Goal: Task Accomplishment & Management: Use online tool/utility

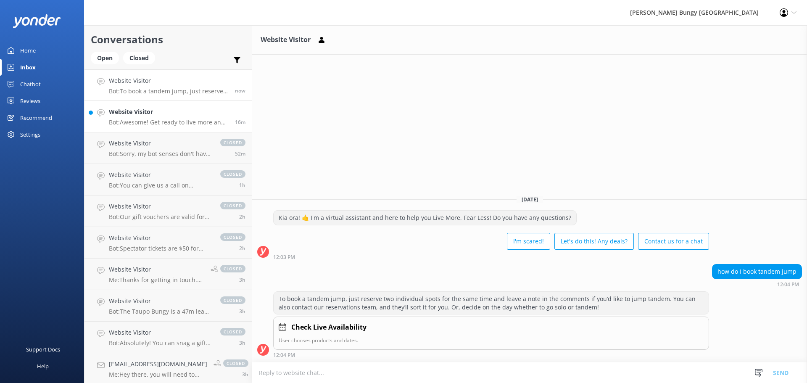
click at [195, 115] on h4 "Website Visitor" at bounding box center [169, 111] width 120 height 9
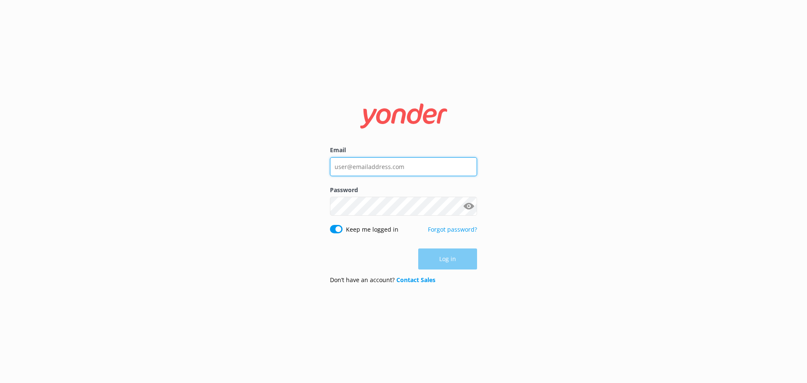
type input "[EMAIL_ADDRESS][DOMAIN_NAME]"
click at [448, 261] on div "Log in" at bounding box center [403, 258] width 147 height 21
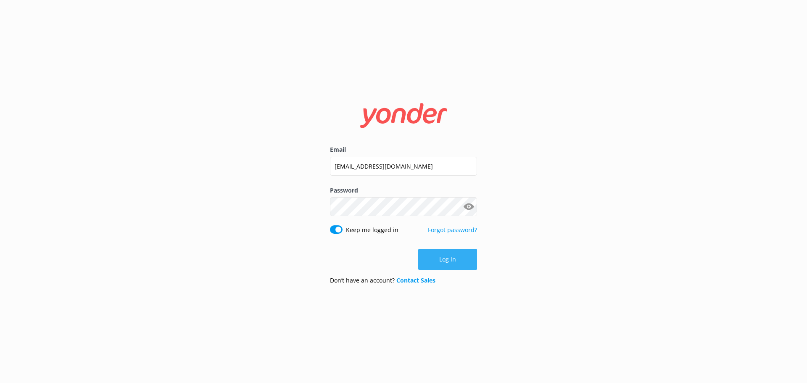
click at [448, 261] on button "Log in" at bounding box center [447, 259] width 59 height 21
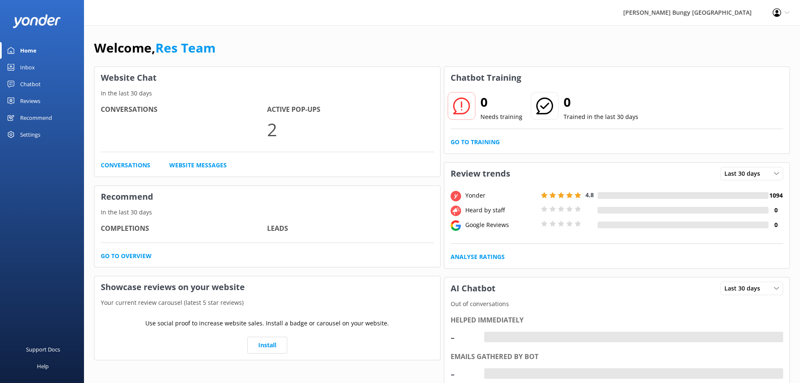
click at [18, 62] on link "Inbox" at bounding box center [42, 67] width 84 height 17
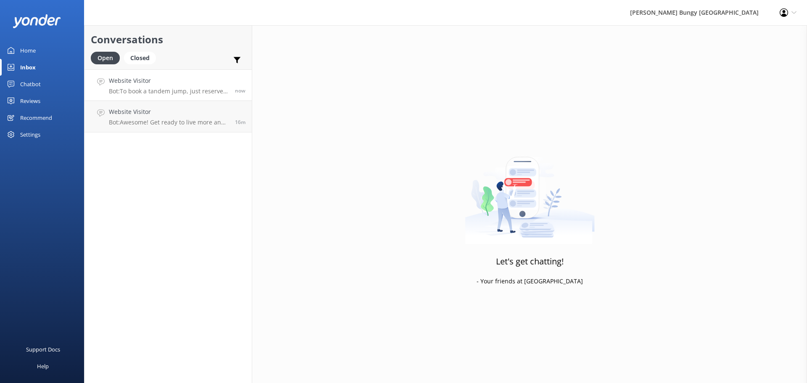
click at [169, 95] on link "Website Visitor Bot: To book a tandem jump, just reserve two individual spots f…" at bounding box center [167, 85] width 167 height 32
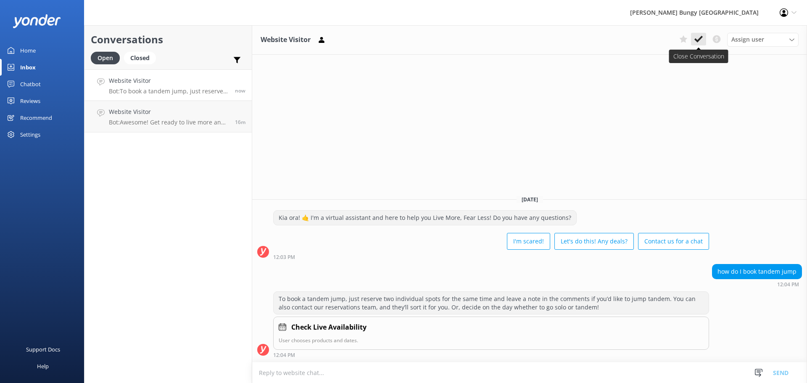
click at [703, 40] on button at bounding box center [698, 39] width 15 height 13
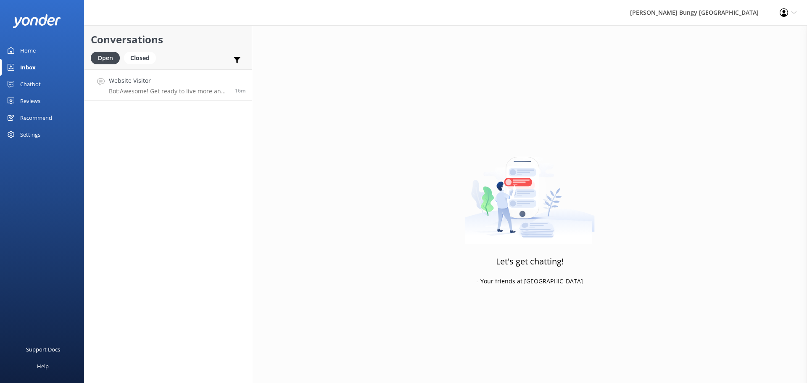
click at [218, 84] on h4 "Website Visitor" at bounding box center [169, 80] width 120 height 9
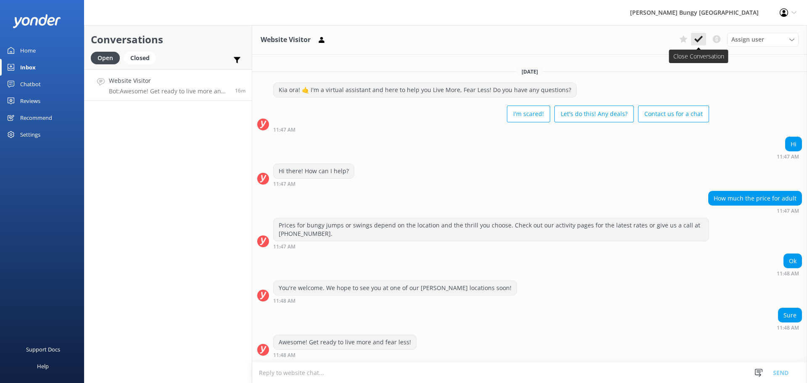
click at [702, 44] on button at bounding box center [698, 39] width 15 height 13
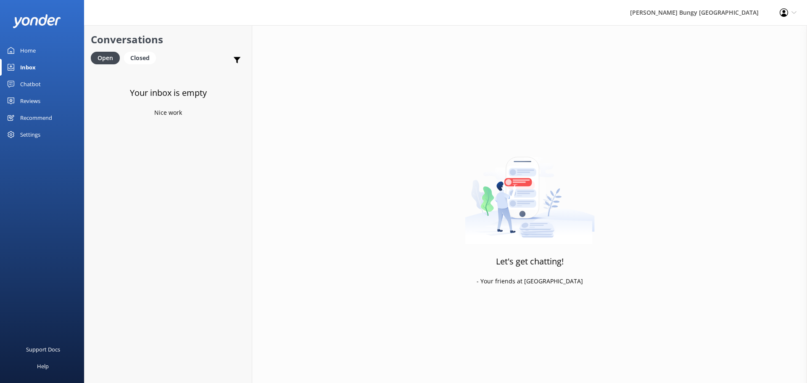
click at [44, 89] on link "Chatbot" at bounding box center [42, 84] width 84 height 17
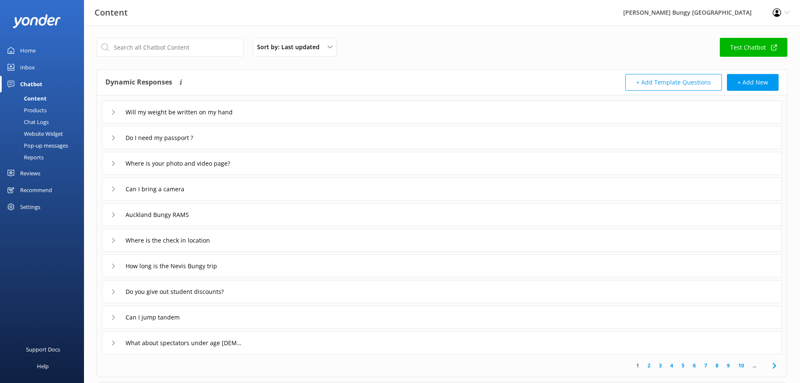
click at [53, 121] on link "Chat Logs" at bounding box center [44, 122] width 79 height 12
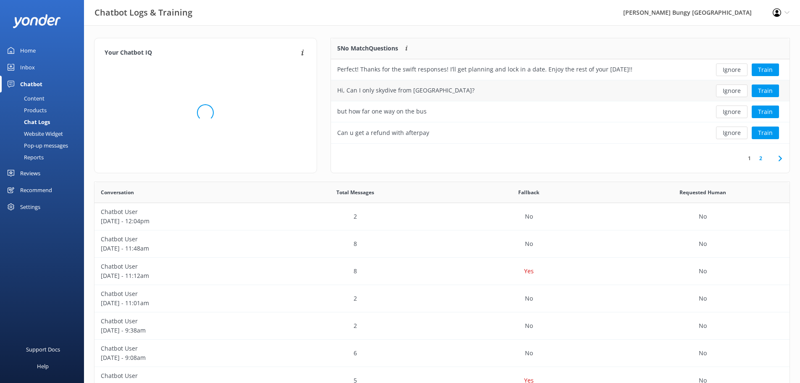
scroll to position [7, 7]
click at [732, 70] on button "Ignore" at bounding box center [732, 69] width 32 height 13
click at [732, 70] on div "Ignore Train" at bounding box center [743, 69] width 81 height 13
click at [732, 70] on div "Loading.. Train" at bounding box center [743, 69] width 81 height 13
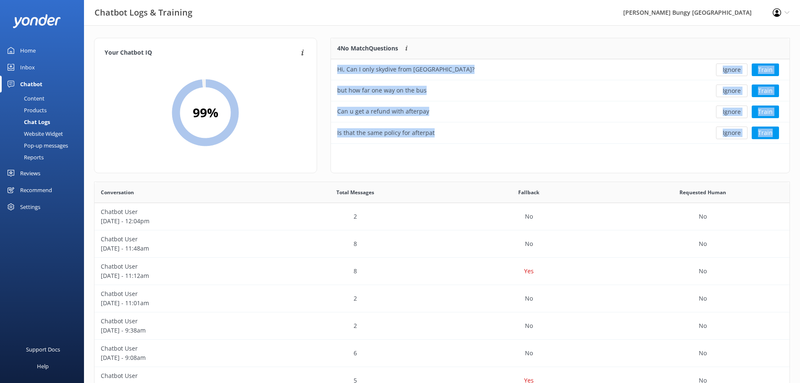
click at [732, 70] on button "Ignore" at bounding box center [732, 69] width 32 height 13
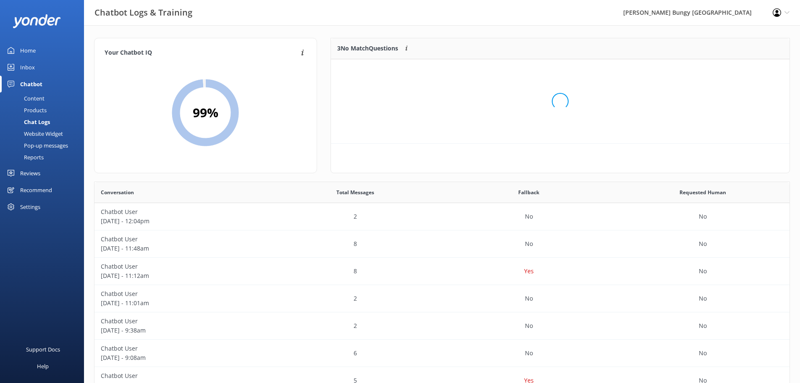
scroll to position [78, 453]
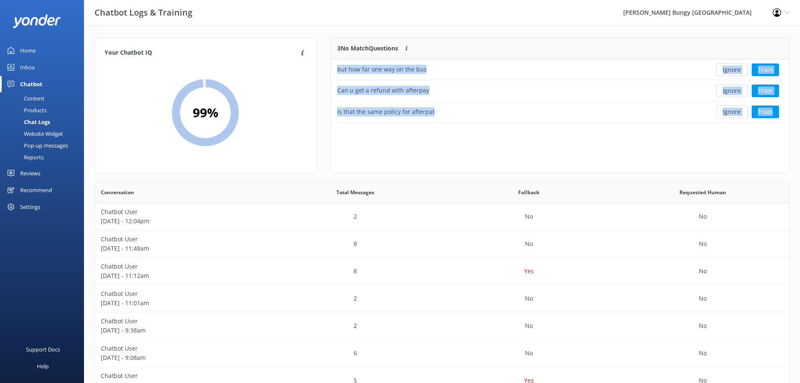
click at [732, 70] on button "Ignore" at bounding box center [732, 69] width 32 height 13
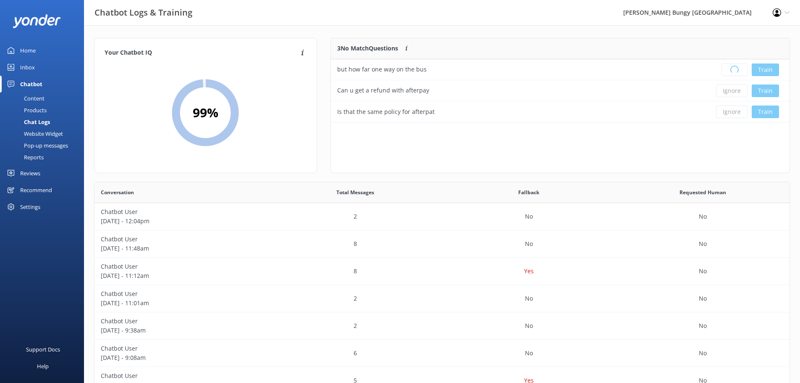
scroll to position [7, 7]
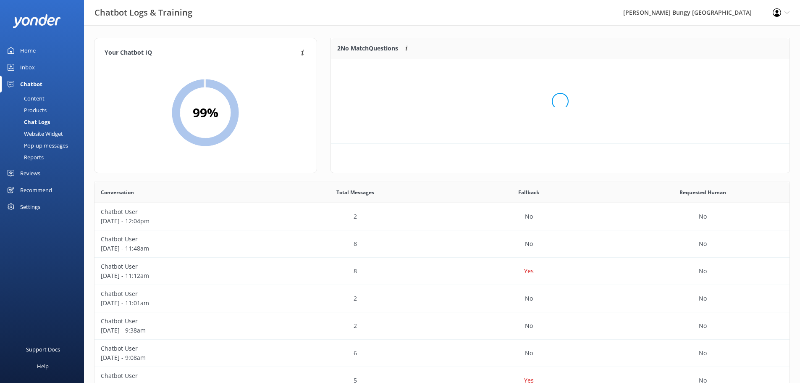
click at [732, 70] on div "Loading.." at bounding box center [560, 101] width 442 height 383
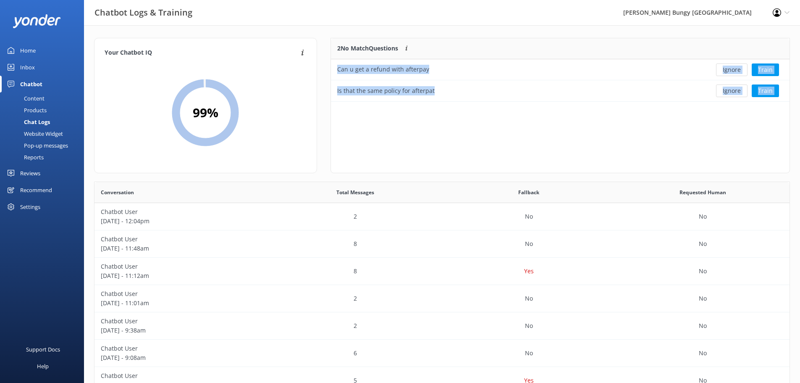
scroll to position [57, 453]
click at [732, 70] on button "Ignore" at bounding box center [732, 69] width 32 height 13
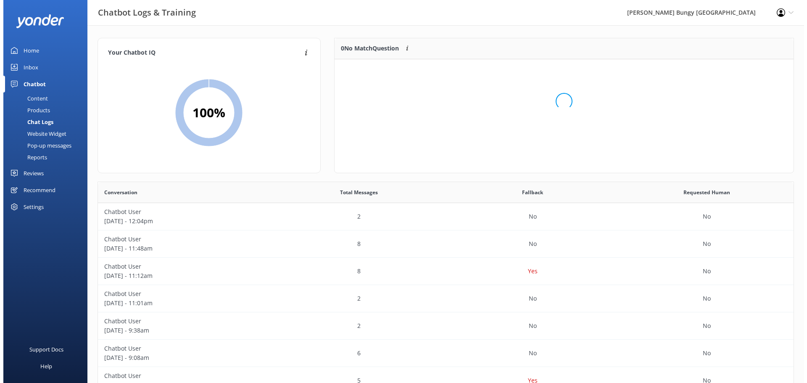
scroll to position [99, 453]
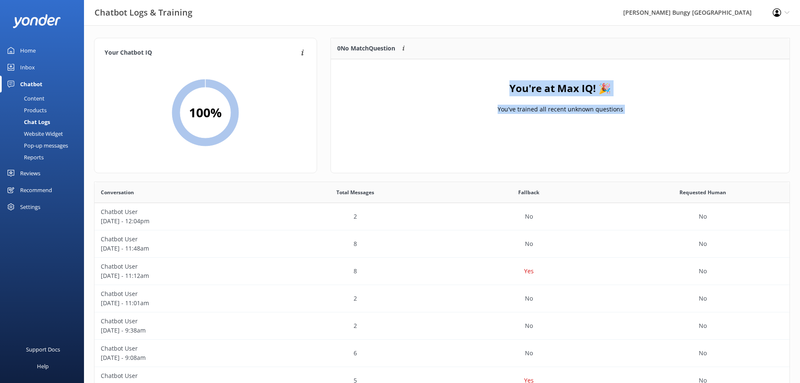
click at [41, 61] on link "Inbox" at bounding box center [42, 67] width 84 height 17
